Goal: Transaction & Acquisition: Purchase product/service

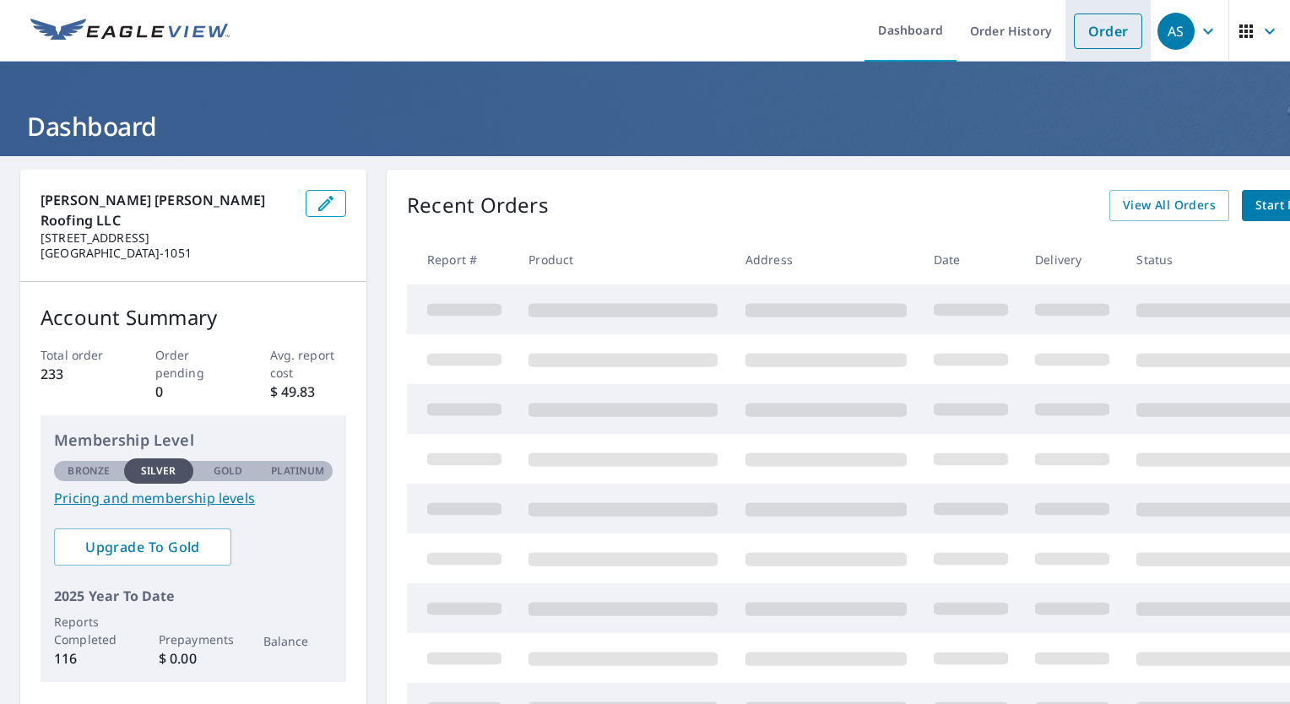
click at [1080, 55] on li "Order" at bounding box center [1108, 31] width 85 height 62
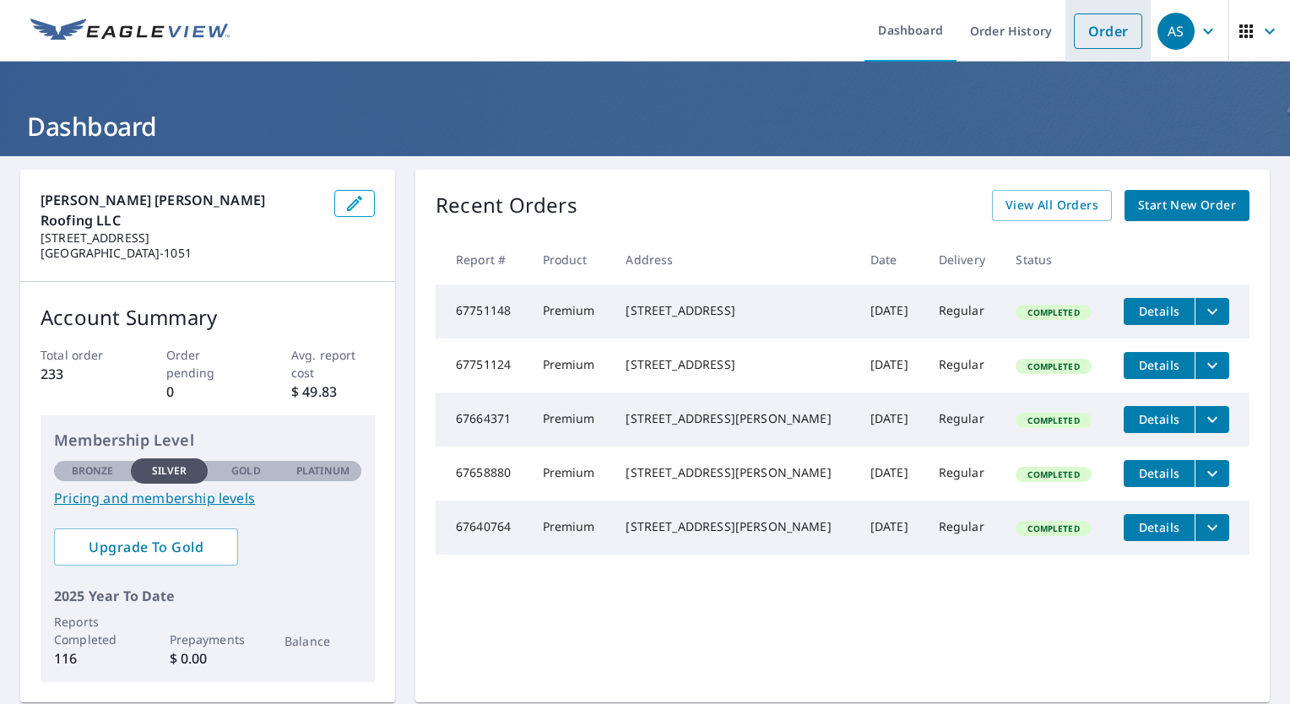
click at [1078, 28] on link "Order" at bounding box center [1108, 31] width 68 height 35
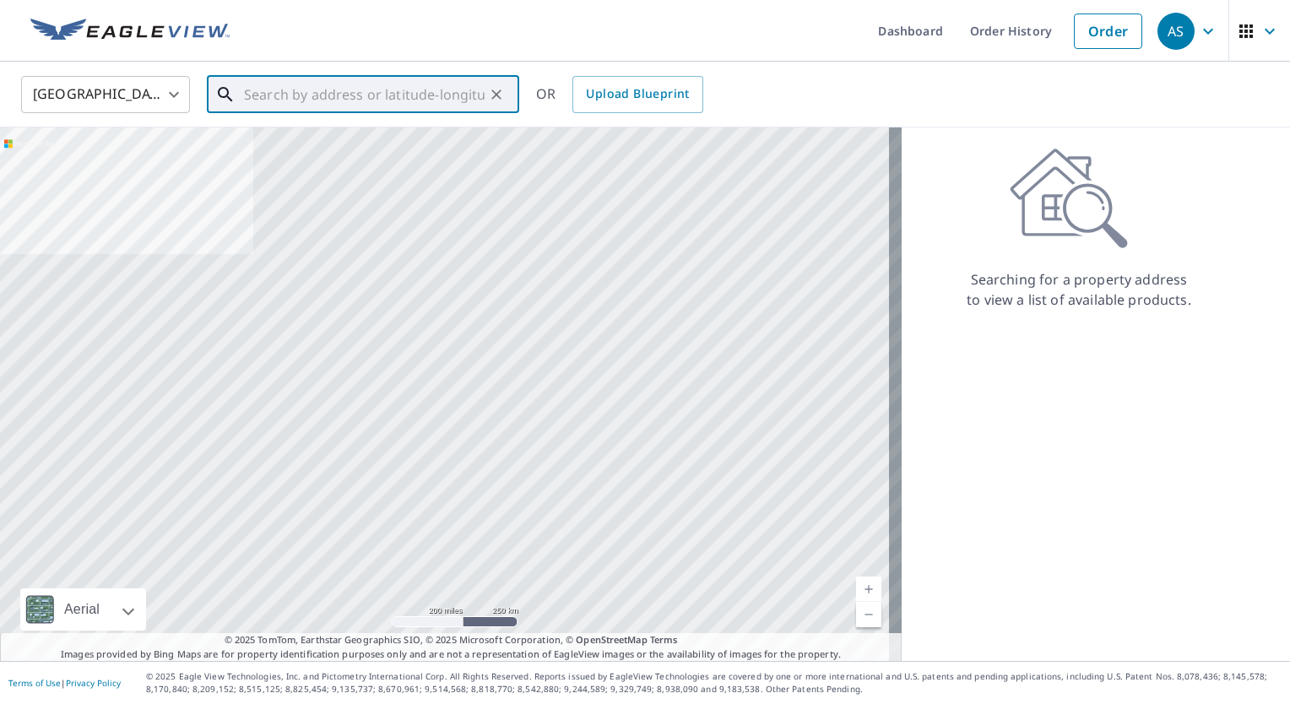
click at [345, 86] on input "text" at bounding box center [364, 94] width 241 height 47
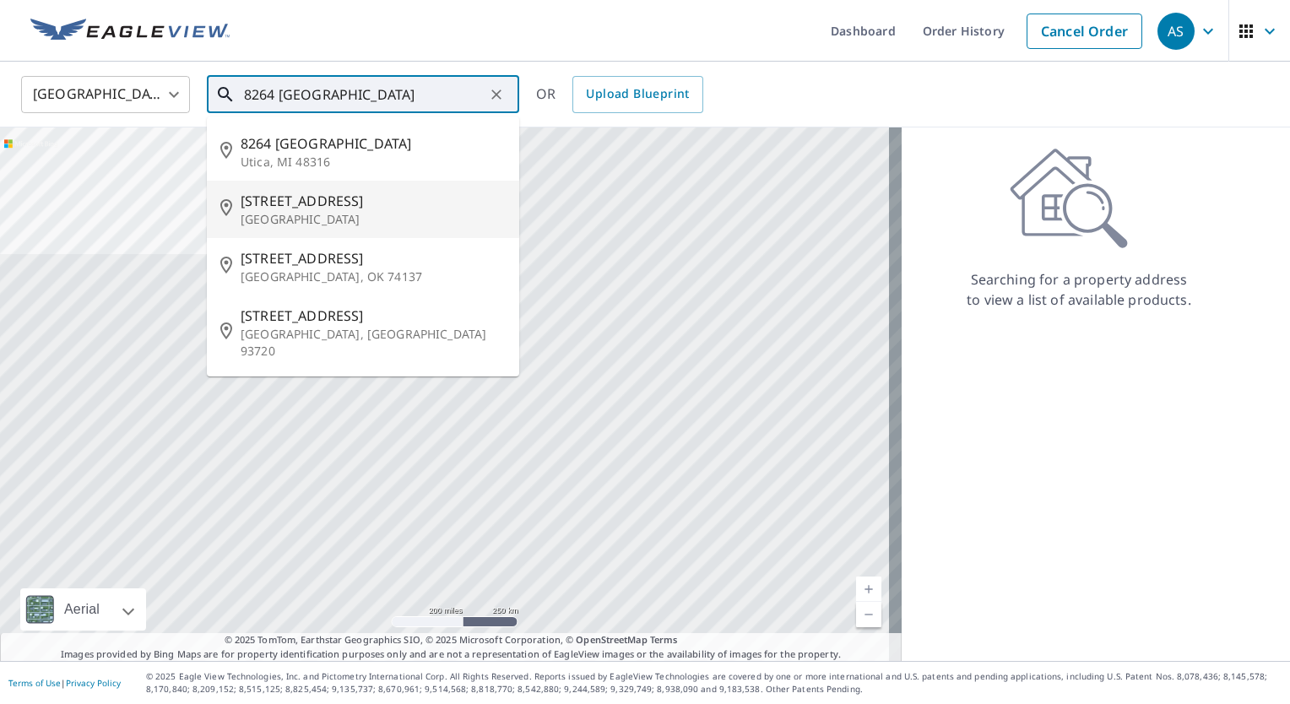
click at [312, 215] on p "[GEOGRAPHIC_DATA]" at bounding box center [373, 219] width 265 height 17
type input "[STREET_ADDRESS]"
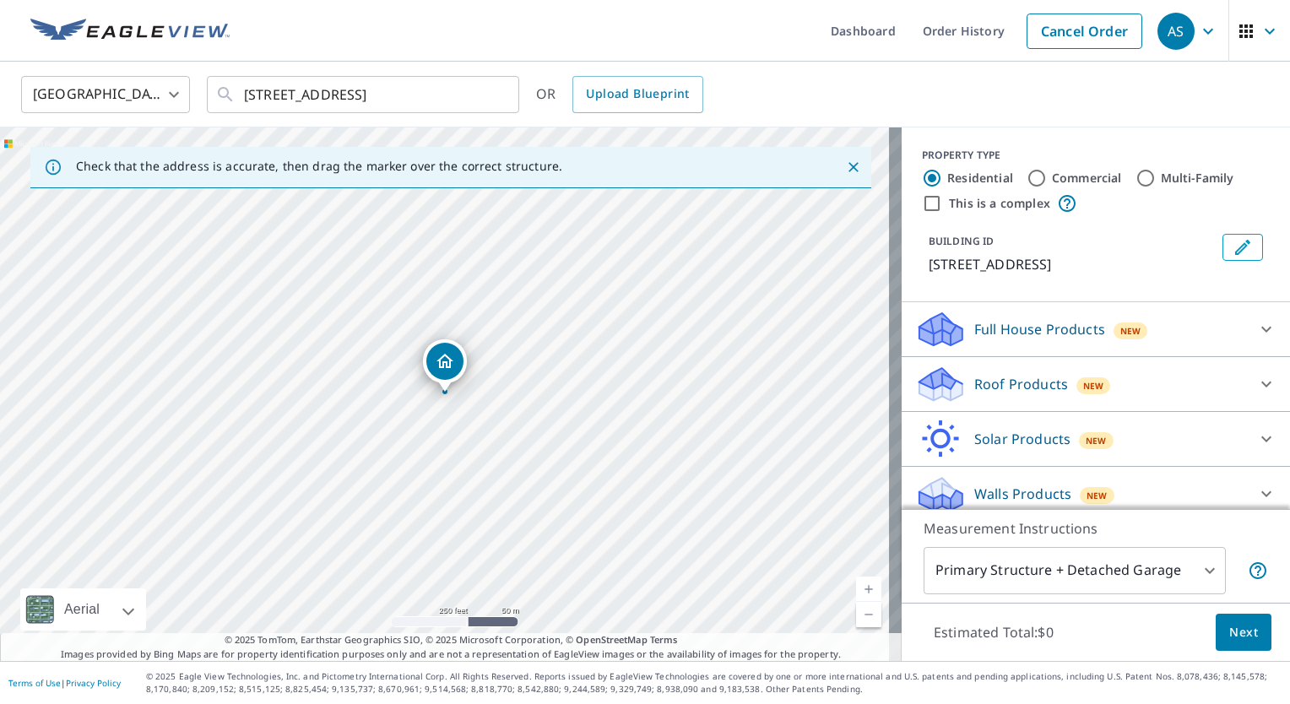
click at [1017, 383] on p "Roof Products" at bounding box center [1022, 384] width 94 height 20
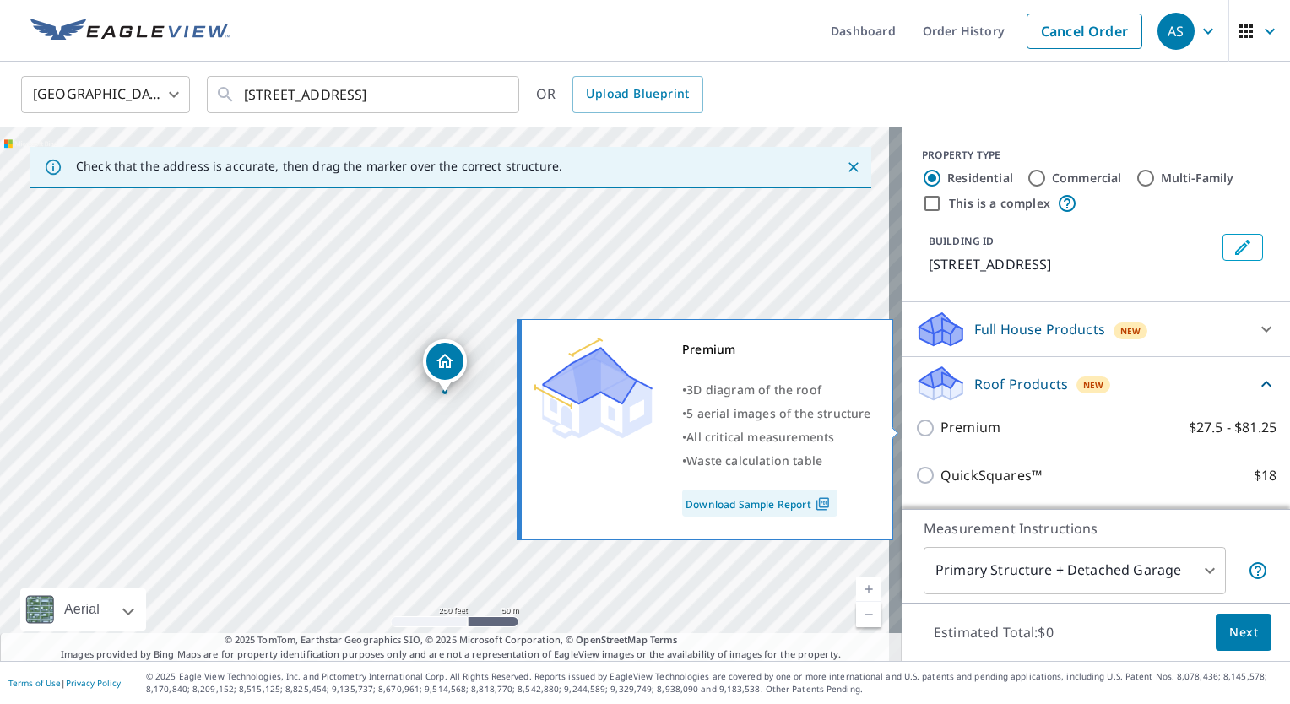
click at [915, 427] on input "Premium $27.5 - $81.25" at bounding box center [927, 428] width 25 height 20
checkbox input "true"
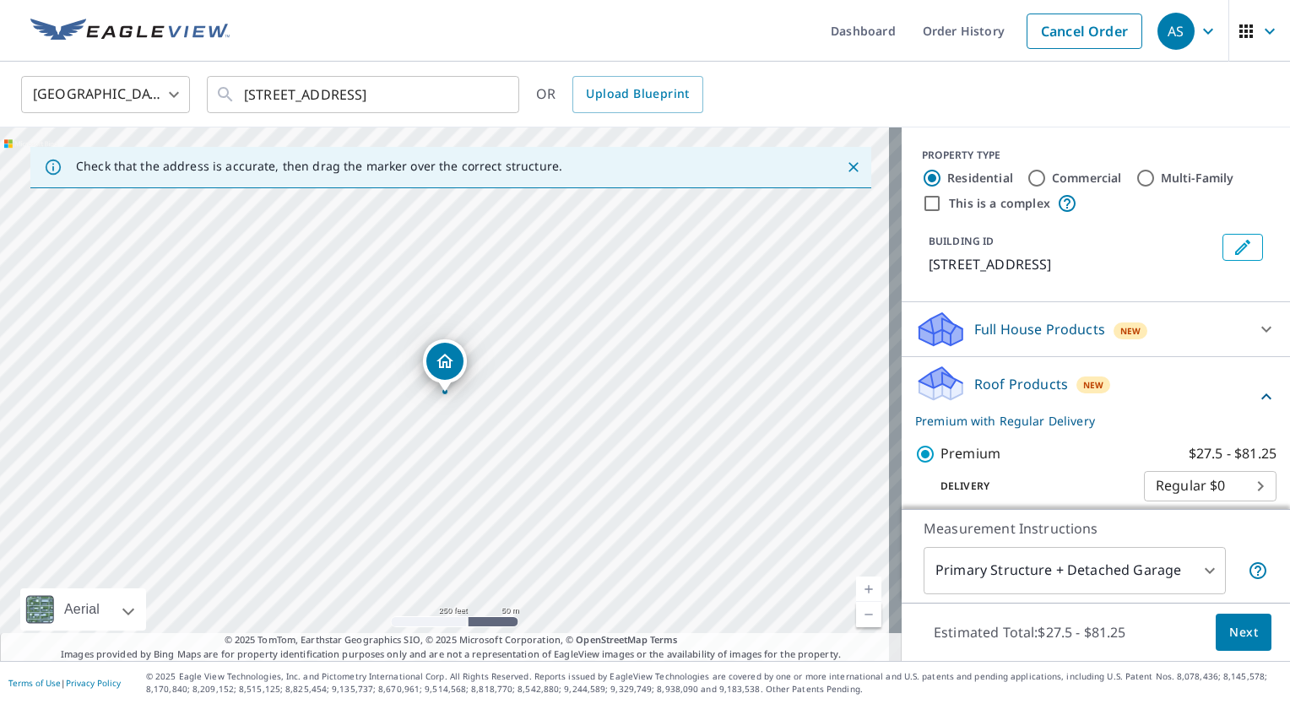
click at [1228, 657] on div "Estimated Total: $27.5 - $81.25 Next" at bounding box center [1096, 632] width 388 height 59
click at [1233, 645] on button "Next" at bounding box center [1244, 633] width 56 height 38
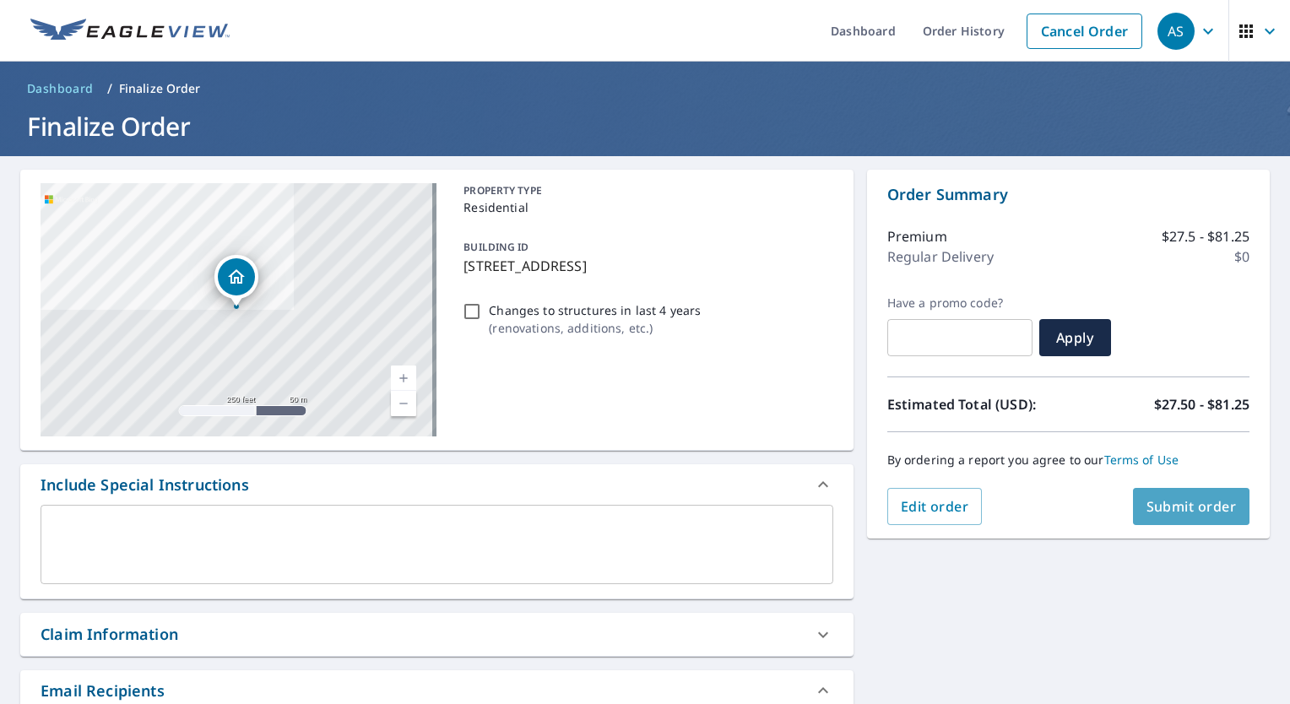
click at [1177, 508] on span "Submit order" at bounding box center [1192, 506] width 90 height 19
